Goal: Information Seeking & Learning: Learn about a topic

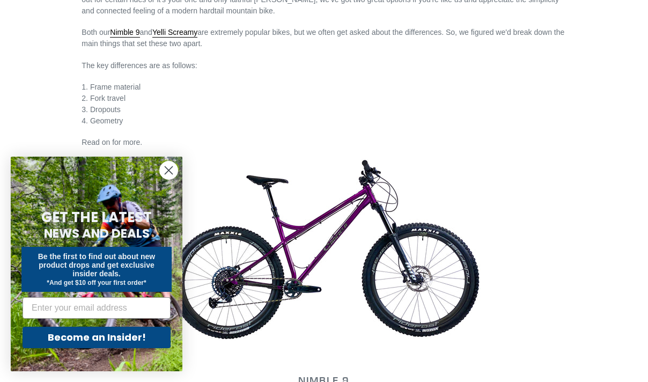
scroll to position [375, 0]
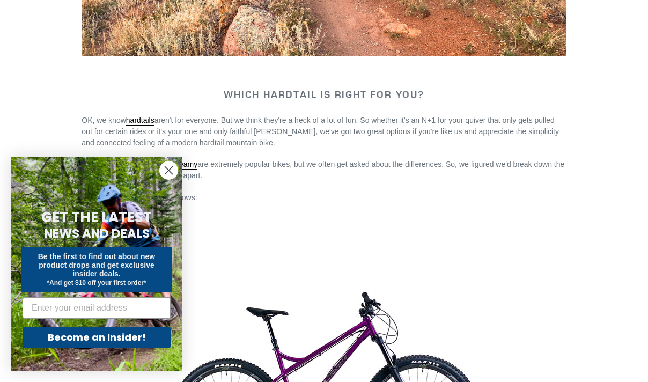
click at [175, 168] on circle "Close dialog" at bounding box center [169, 170] width 18 height 18
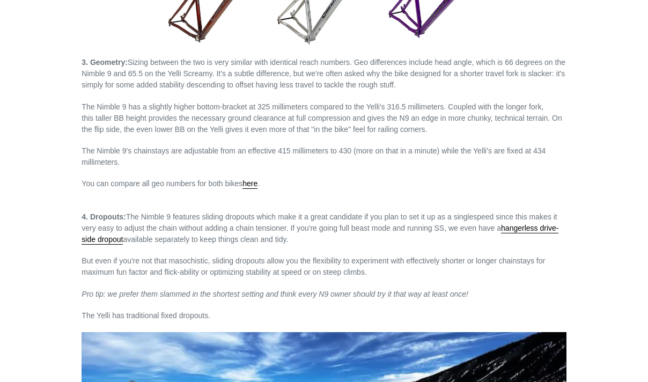
scroll to position [1448, 0]
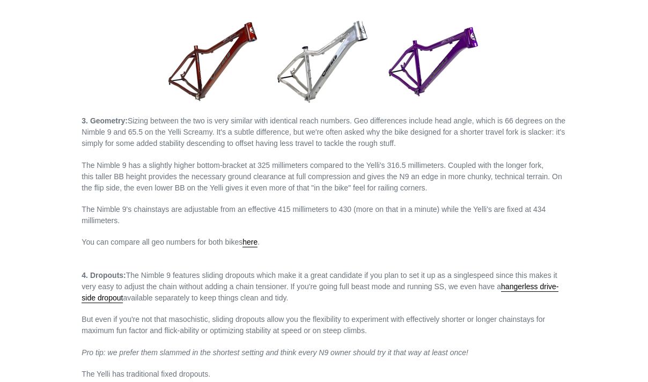
click at [151, 125] on p "3. Geometry: Sizing between the two is very similar with identical reach number…" at bounding box center [324, 132] width 484 height 34
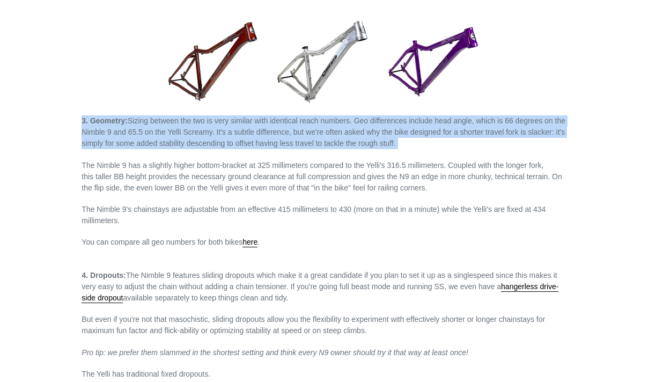
click at [152, 125] on p "3. Geometry: Sizing between the two is very similar with identical reach number…" at bounding box center [324, 132] width 484 height 34
click at [158, 129] on p "3. Geometry: Sizing between the two is very similar with identical reach number…" at bounding box center [324, 132] width 484 height 34
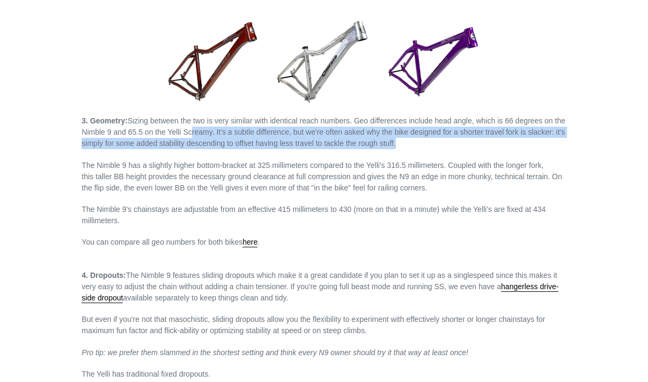
drag, startPoint x: 205, startPoint y: 131, endPoint x: 404, endPoint y: 143, distance: 198.8
click at [404, 143] on p "3. Geometry: Sizing between the two is very similar with identical reach number…" at bounding box center [324, 132] width 484 height 34
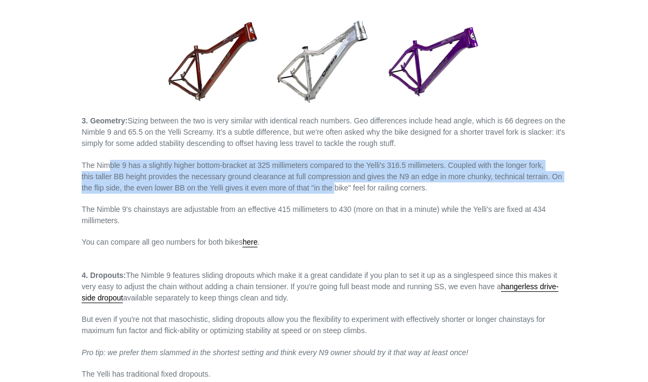
drag, startPoint x: 114, startPoint y: 154, endPoint x: 336, endPoint y: 183, distance: 223.4
click at [225, 183] on p "The Nimble 9 has a slightly higher bottom-bracket at 325 millimeters compared t…" at bounding box center [324, 177] width 484 height 34
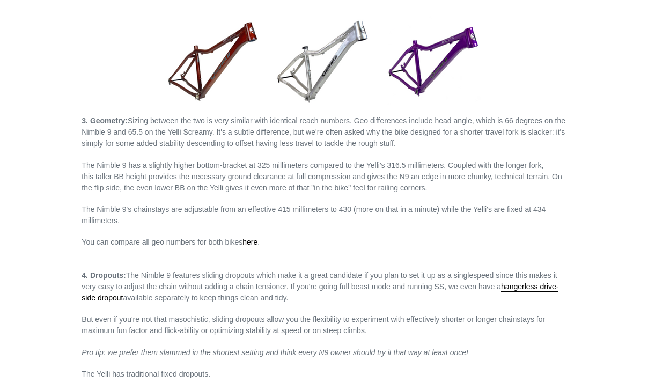
click at [224, 161] on p "The Nimble 9 has a slightly higher bottom-bracket at 325 millimeters compared t…" at bounding box center [324, 177] width 484 height 34
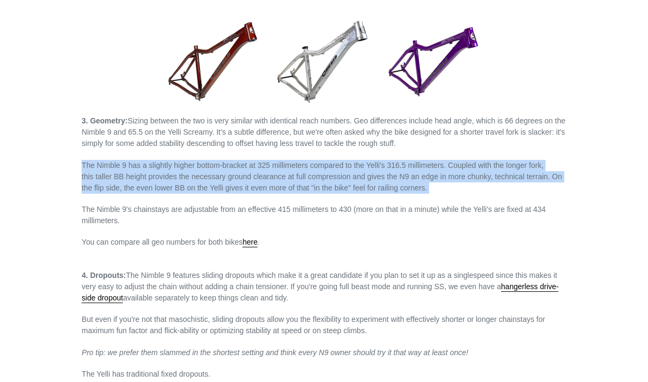
click at [224, 161] on p "The Nimble 9 has a slightly higher bottom-bracket at 325 millimeters compared t…" at bounding box center [324, 177] width 484 height 34
click at [268, 173] on p "The Nimble 9 has a slightly higher bottom-bracket at 325 millimeters compared t…" at bounding box center [324, 177] width 484 height 34
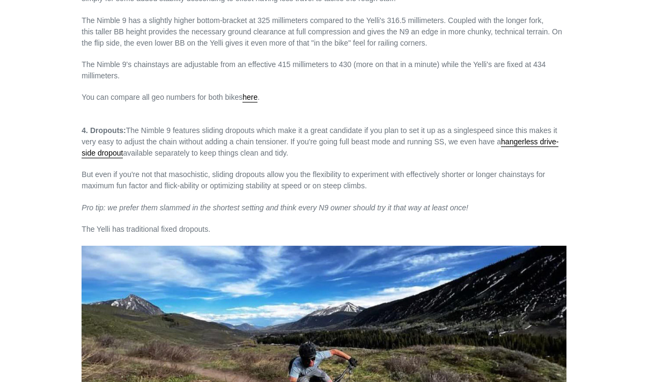
scroll to position [1609, 0]
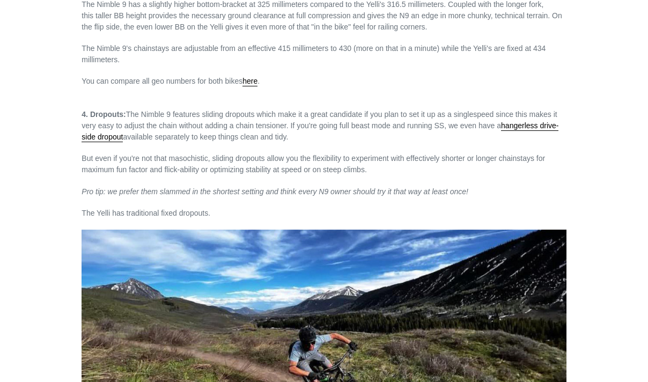
click at [99, 153] on p "But even if you're not that masochistic, sliding dropouts allow you the flexibi…" at bounding box center [324, 164] width 484 height 23
click at [101, 153] on p "But even if you're not that masochistic, sliding dropouts allow you the flexibi…" at bounding box center [324, 164] width 484 height 23
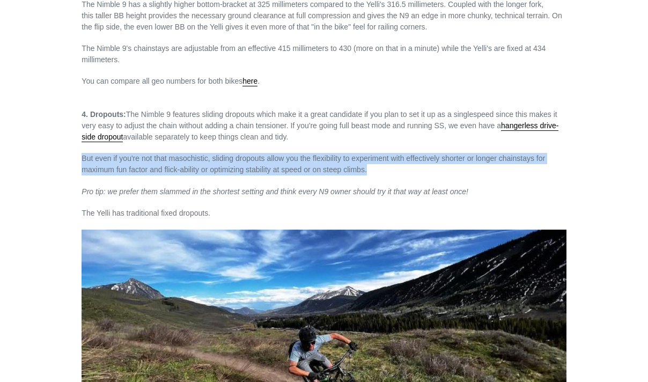
click at [101, 153] on p "But even if you're not that masochistic, sliding dropouts allow you the flexibi…" at bounding box center [324, 164] width 484 height 23
click at [142, 154] on p "But even if you're not that masochistic, sliding dropouts allow you the flexibi…" at bounding box center [324, 164] width 484 height 23
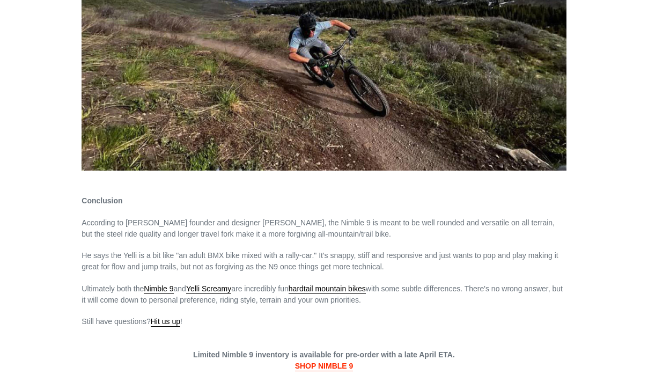
scroll to position [1931, 0]
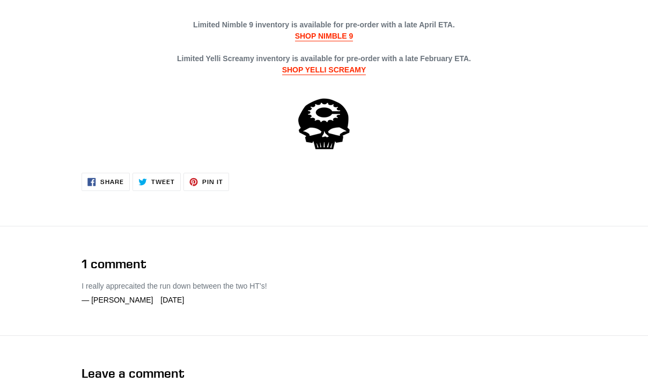
scroll to position [2413, 0]
